Goal: Navigation & Orientation: Go to known website

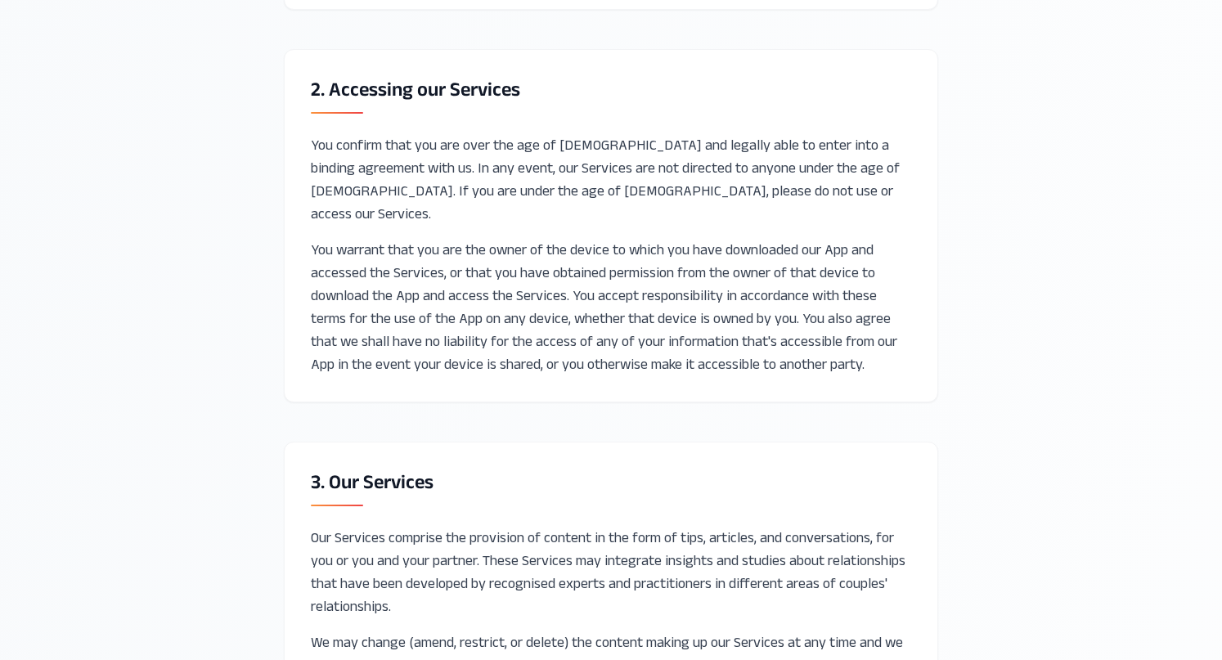
scroll to position [1470, 0]
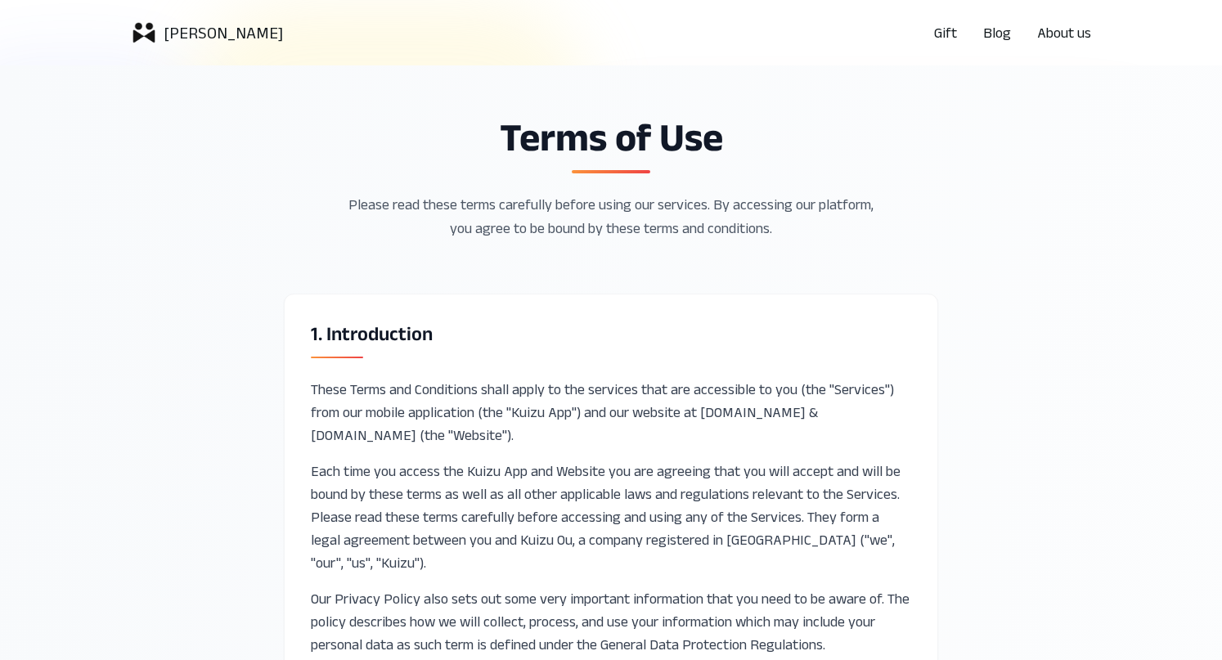
scroll to position [-1, 0]
